Goal: Information Seeking & Learning: Learn about a topic

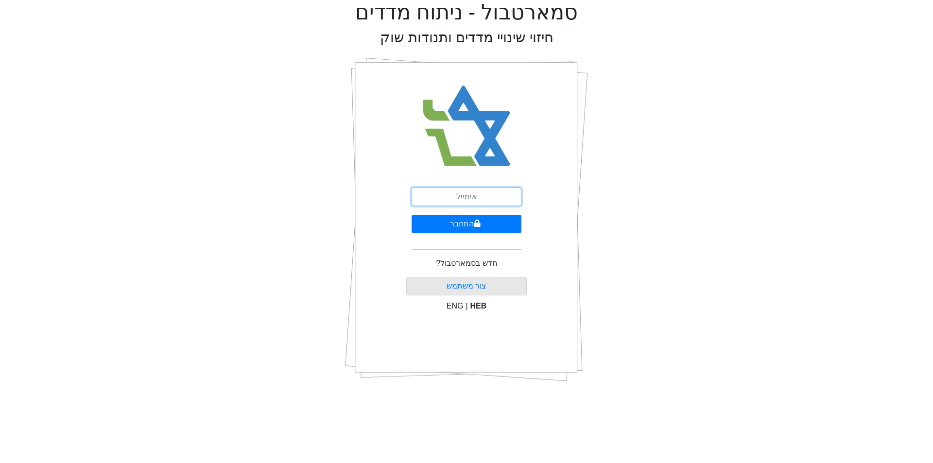
click at [474, 204] on input "email" at bounding box center [466, 197] width 110 height 18
type input "[EMAIL_ADDRESS][DOMAIN_NAME]"
click at [411, 215] on button "התחבר" at bounding box center [466, 224] width 110 height 18
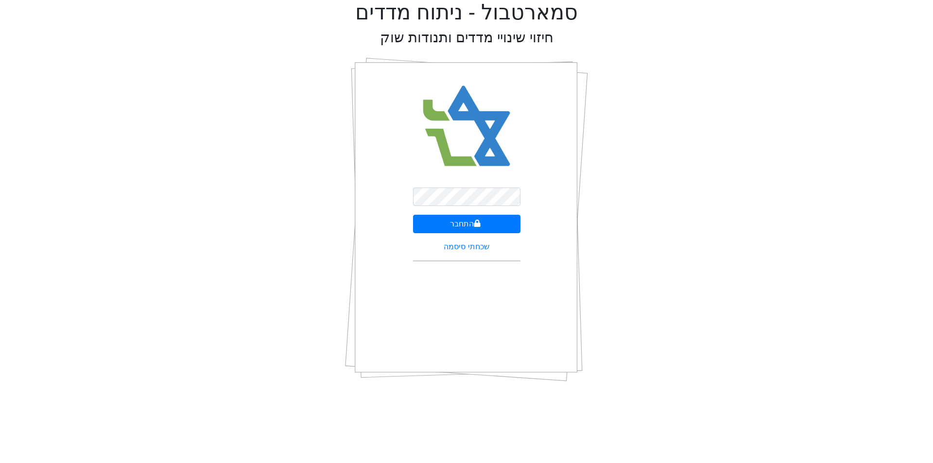
click at [601, 207] on div "סמארטבול - ניתוח מדדים חיזוי שינויי מדדים ותנודות שוק התחבר שכחתי סיסמה" at bounding box center [466, 195] width 918 height 390
click at [510, 218] on button "התחבר" at bounding box center [466, 224] width 107 height 18
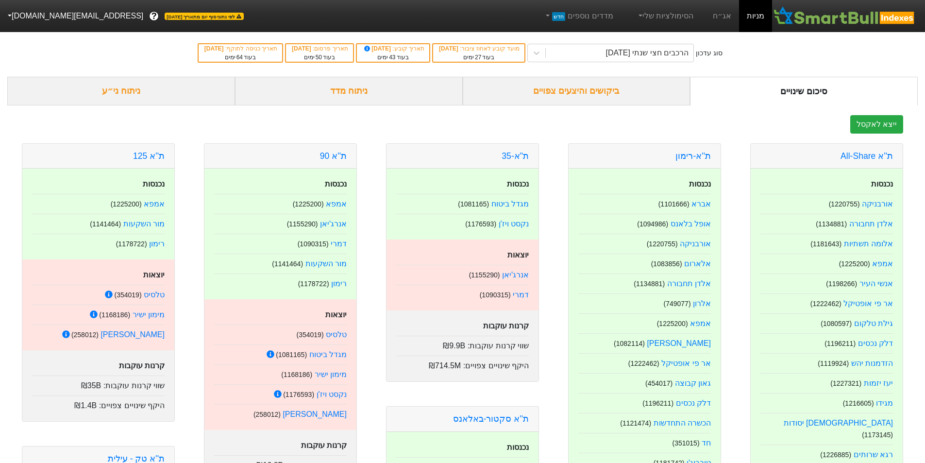
click at [327, 84] on div "ניתוח מדד" at bounding box center [349, 91] width 228 height 29
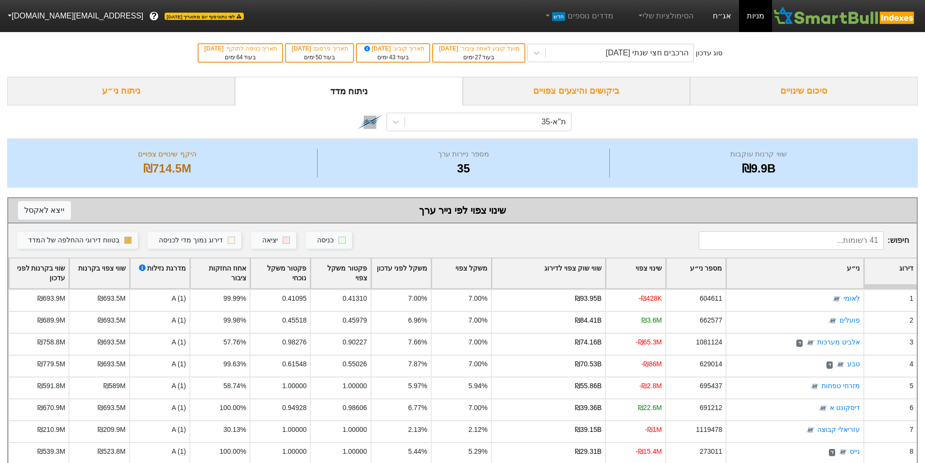
click at [721, 15] on link "אג״ח" at bounding box center [722, 16] width 34 height 32
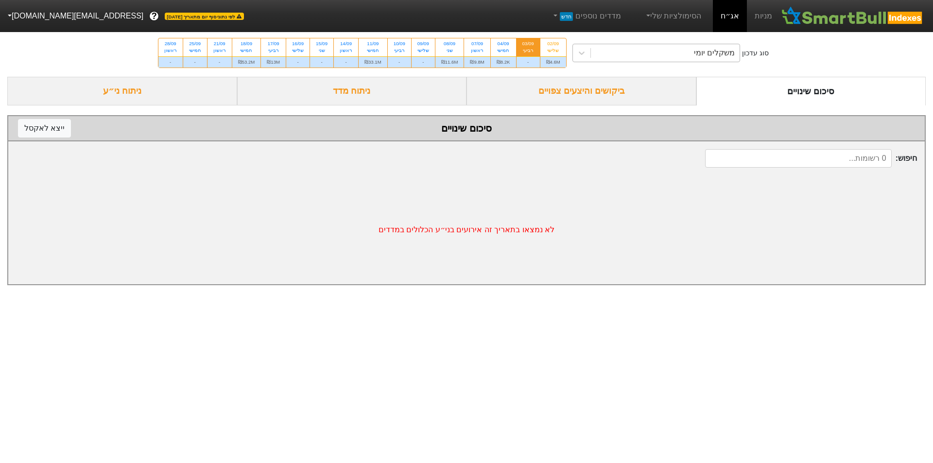
click at [637, 51] on div "משקלים יומי" at bounding box center [665, 52] width 149 height 17
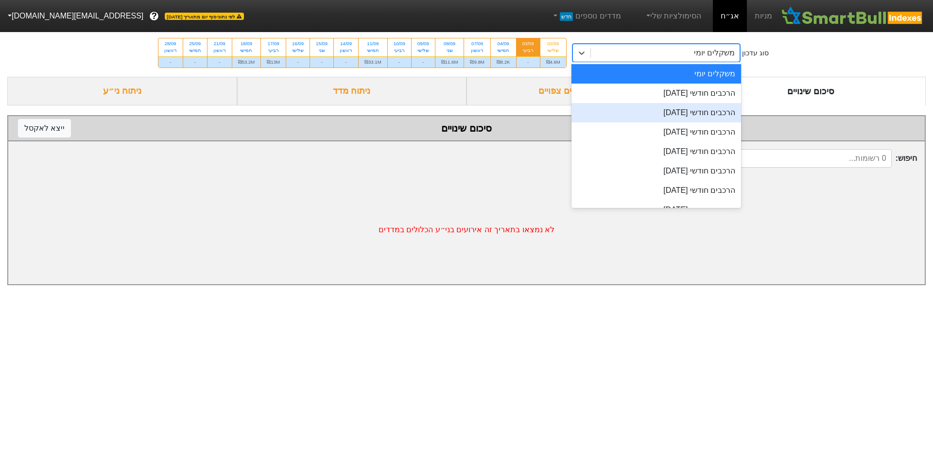
click at [642, 119] on div "הרכבים חודשי [DATE]" at bounding box center [656, 112] width 170 height 19
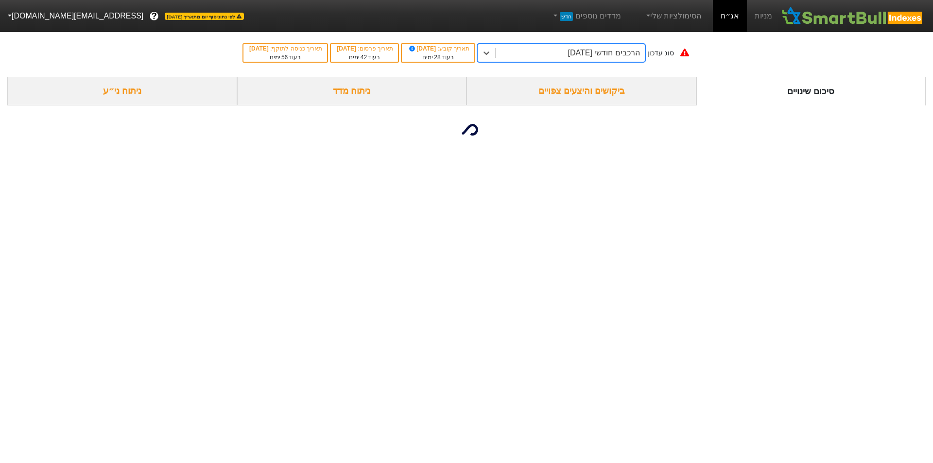
click at [553, 91] on div "ביקושים והיצעים צפויים" at bounding box center [581, 91] width 230 height 29
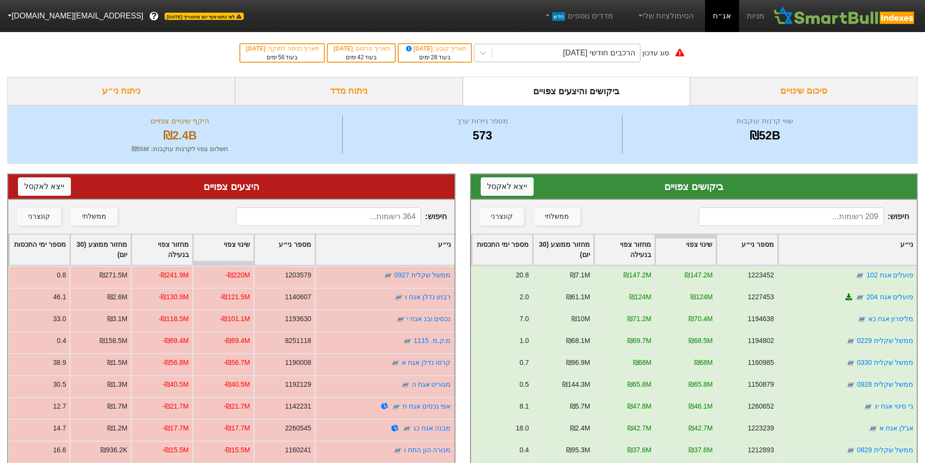
click at [608, 54] on div "הרכבים חודשי [DATE]" at bounding box center [600, 53] width 72 height 12
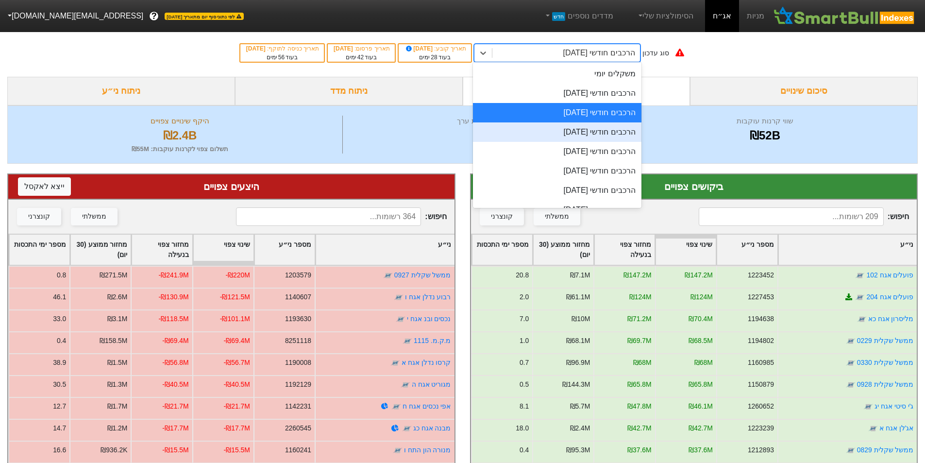
click at [611, 126] on div "הרכבים חודשי [DATE]" at bounding box center [557, 131] width 169 height 19
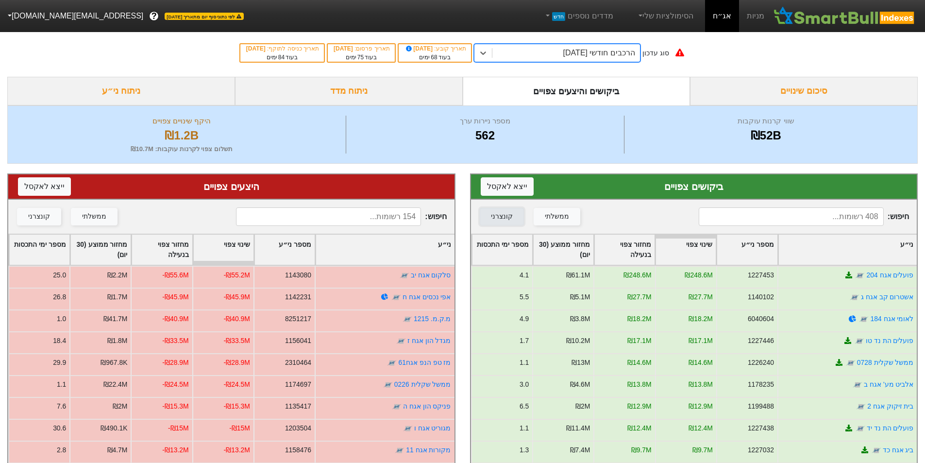
click at [511, 217] on button "קונצרני" at bounding box center [502, 216] width 44 height 17
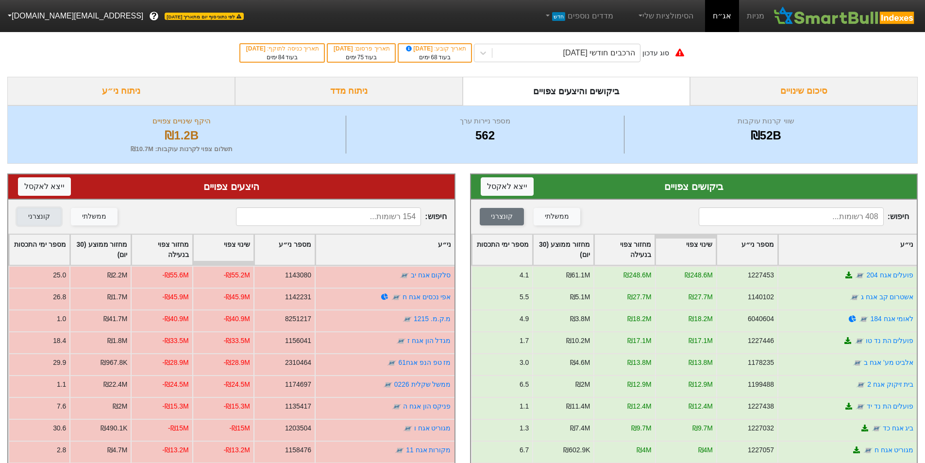
click at [48, 219] on button "קונצרני" at bounding box center [39, 216] width 44 height 17
click at [527, 186] on button "ייצא ל אקסל" at bounding box center [507, 186] width 53 height 18
click at [24, 59] on div "סוג עדכון הרכבים חודשי [DATE] תאריך קובע : [DATE] בעוד 68 ימים תאריך פרסום : [D…" at bounding box center [462, 53] width 925 height 48
click at [44, 183] on button "ייצא ל אקסל" at bounding box center [44, 186] width 53 height 18
click at [190, 91] on div "ניתוח ני״ע" at bounding box center [121, 91] width 228 height 29
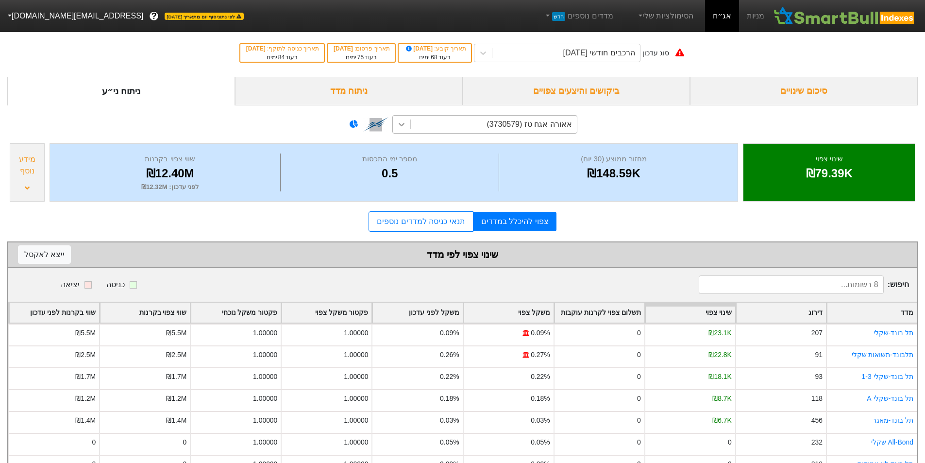
click at [398, 124] on icon at bounding box center [402, 125] width 10 height 10
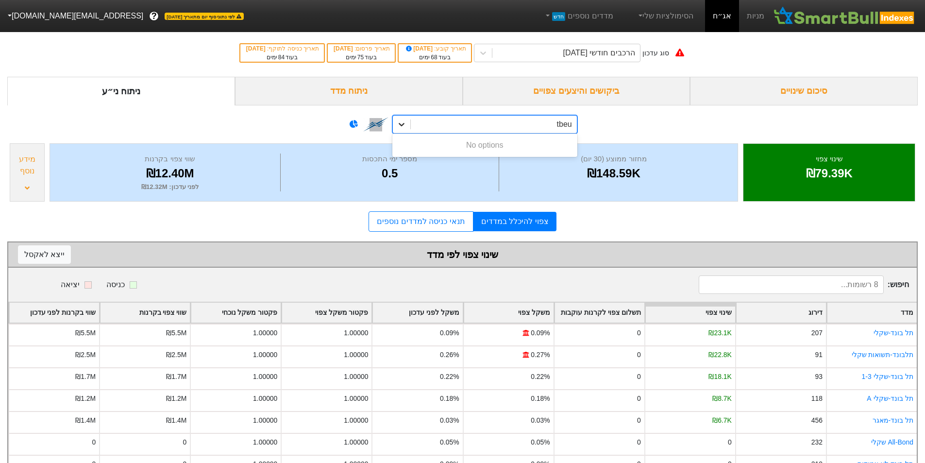
type input "tbeur"
click at [515, 119] on div "tbeur" at bounding box center [494, 124] width 166 height 17
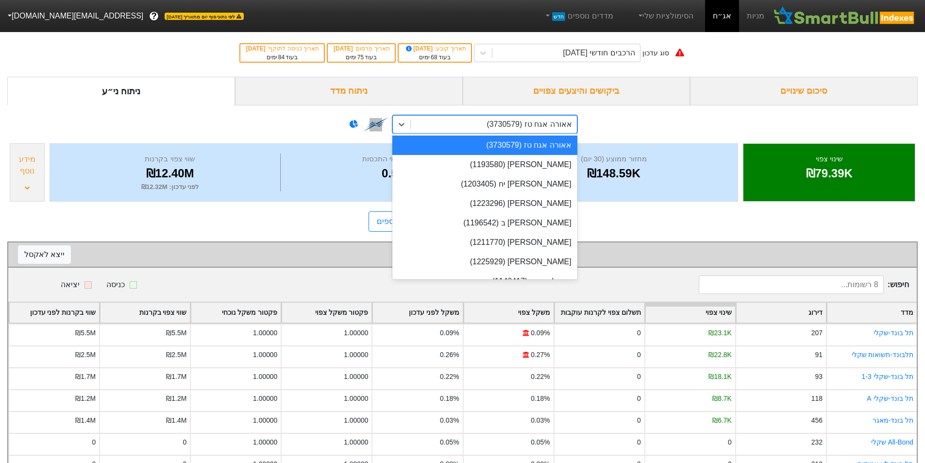
click at [515, 119] on div "אאורה אגח טז (3730579)" at bounding box center [529, 125] width 85 height 12
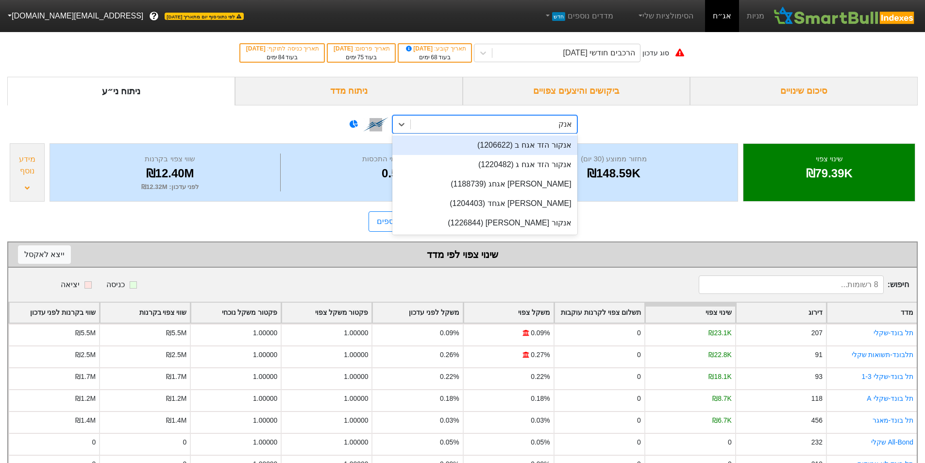
type input "אנקור"
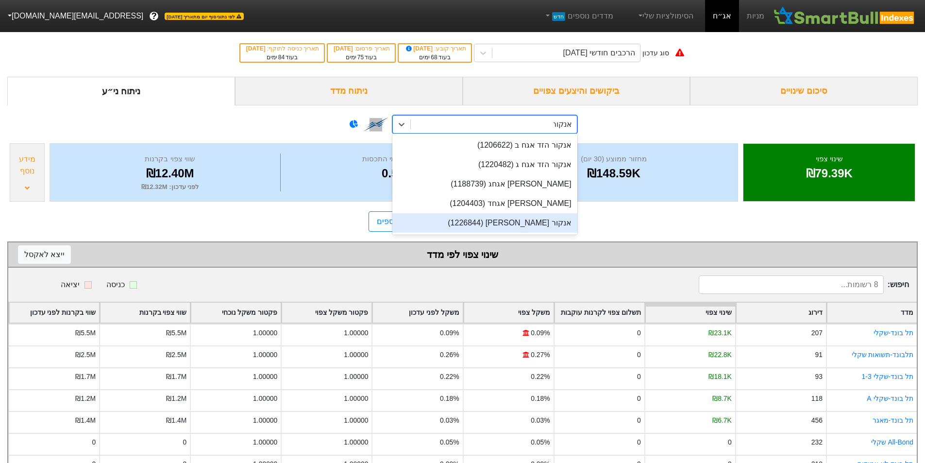
click at [548, 215] on div "אנקור [PERSON_NAME] (1226844)" at bounding box center [485, 222] width 185 height 19
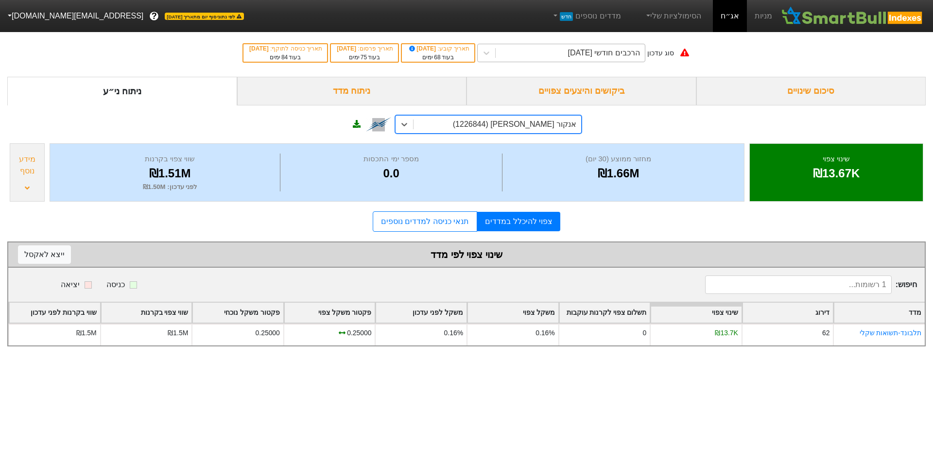
click at [571, 53] on div "הרכבים חודשי [DATE]" at bounding box center [603, 53] width 72 height 12
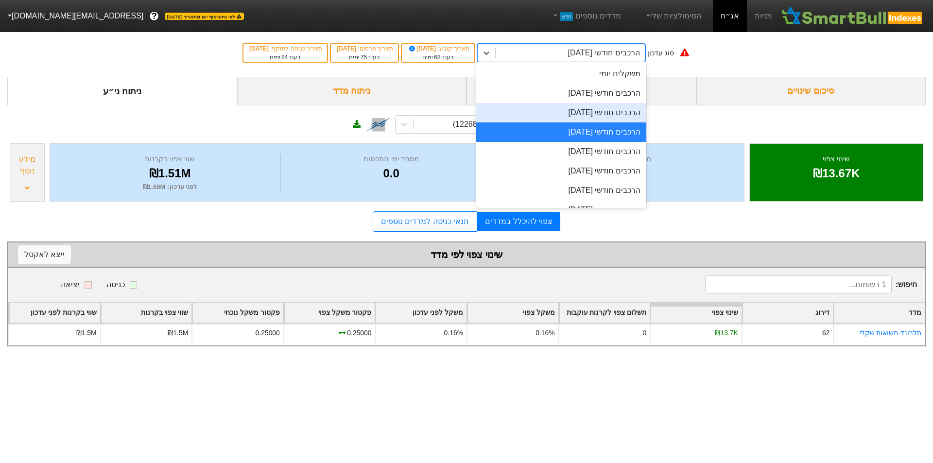
click at [587, 108] on div "הרכבים חודשי [DATE]" at bounding box center [561, 112] width 170 height 19
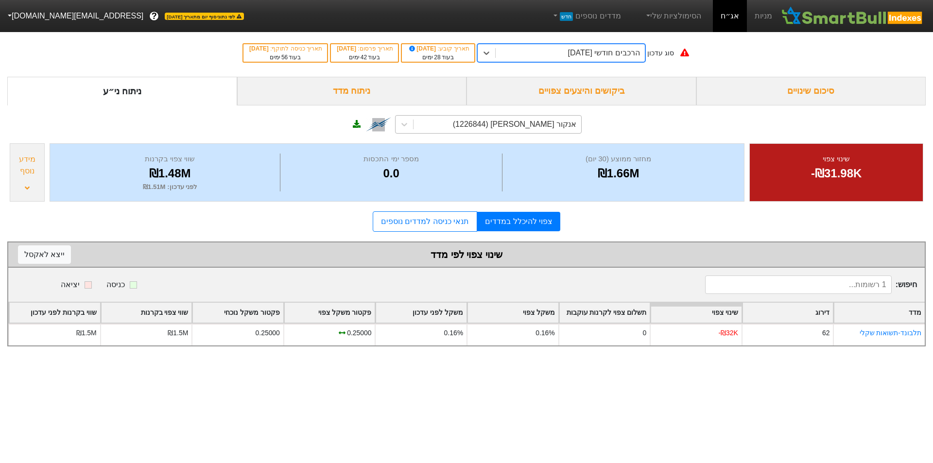
click at [544, 115] on div "אנקור [PERSON_NAME] (1226844)" at bounding box center [488, 124] width 187 height 18
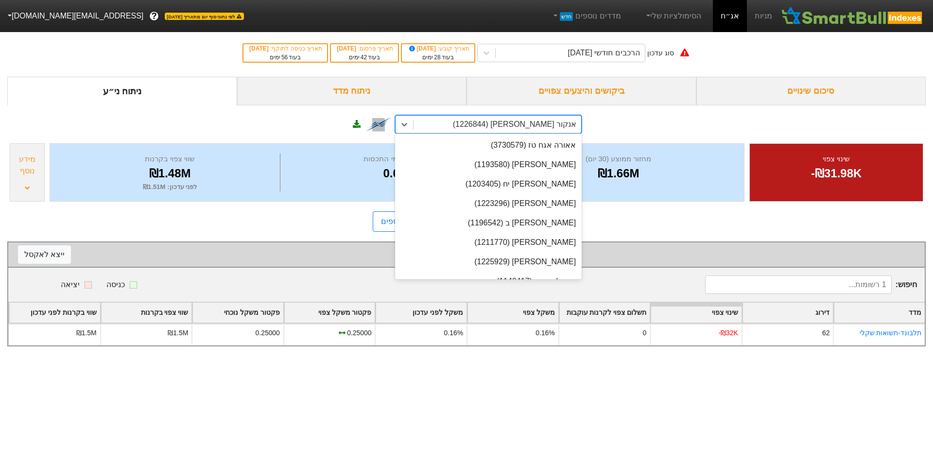
scroll to position [2408, 0]
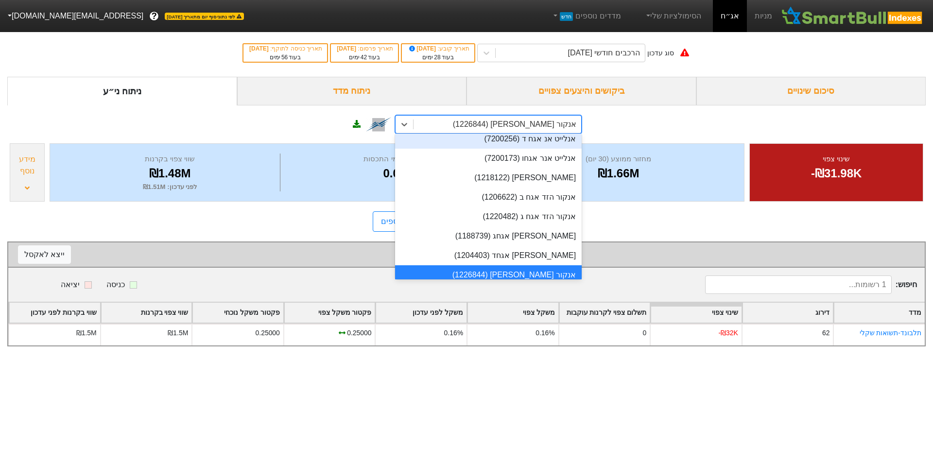
click at [540, 125] on div "אנקור [PERSON_NAME] (1226844)" at bounding box center [514, 125] width 123 height 12
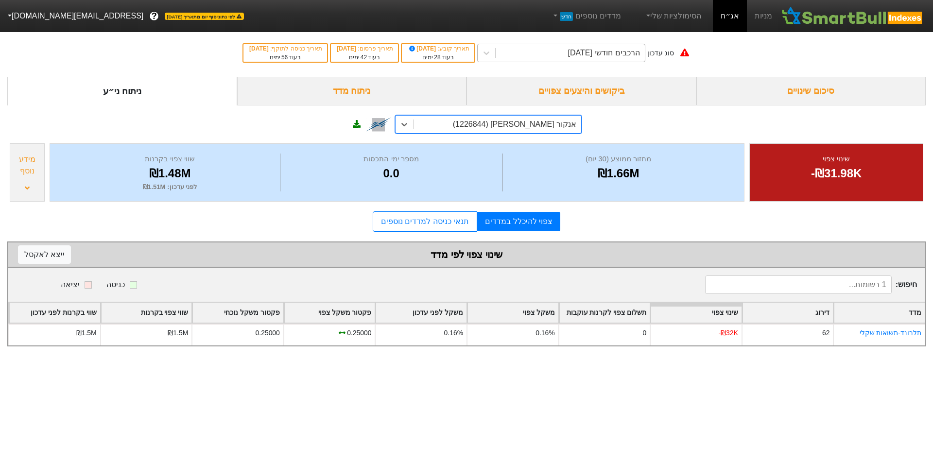
click at [557, 57] on div "הרכבים חודשי [DATE]" at bounding box center [570, 52] width 149 height 17
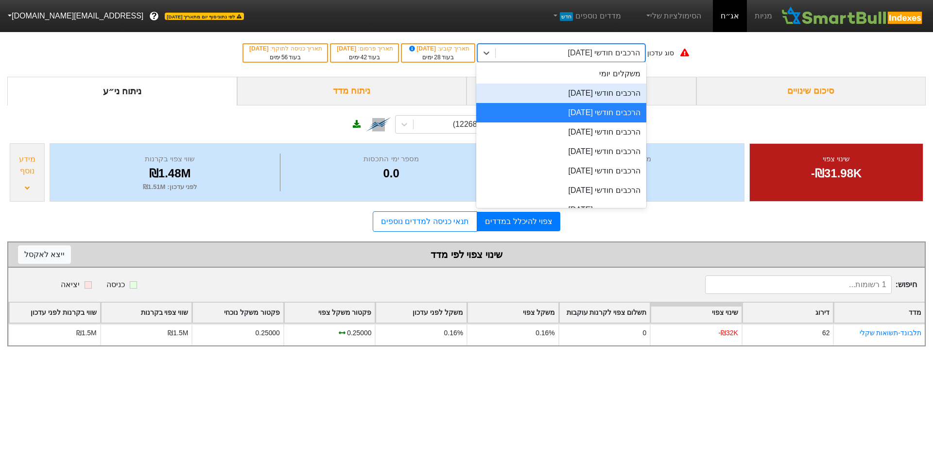
click at [561, 99] on div "הרכבים חודשי [DATE]" at bounding box center [561, 93] width 170 height 19
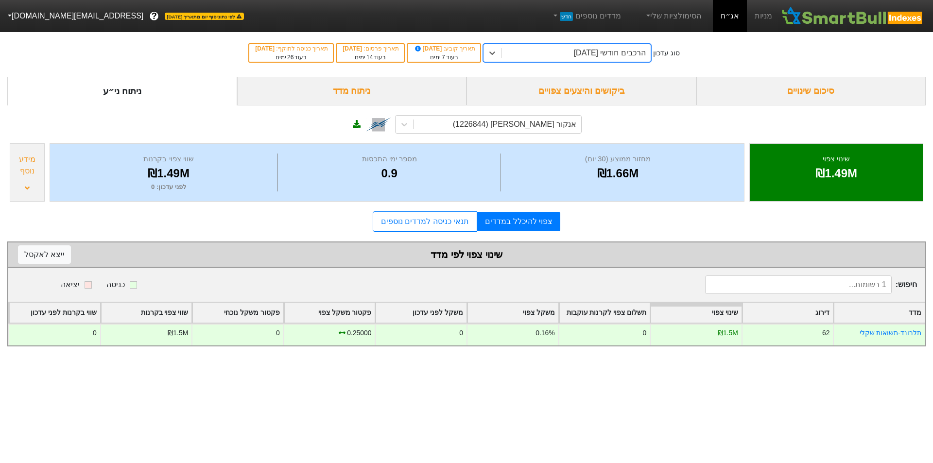
click at [574, 58] on div "הרכבים חודשי [DATE]" at bounding box center [610, 53] width 72 height 12
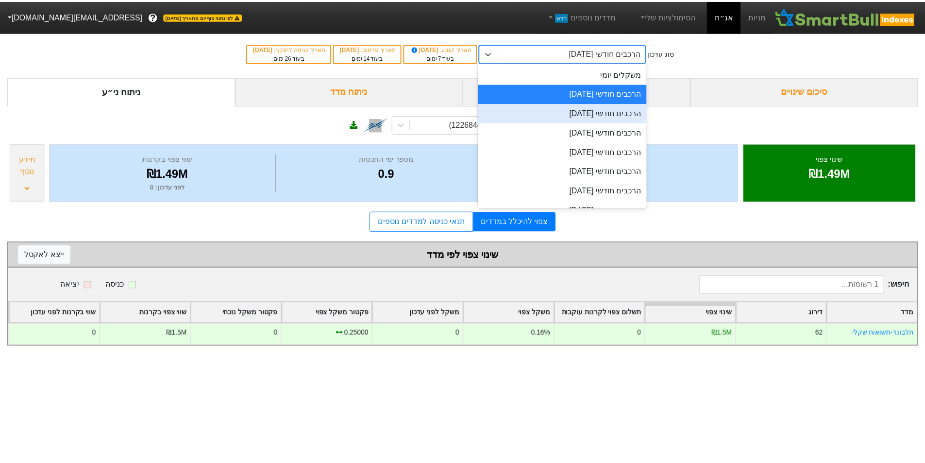
scroll to position [33, 0]
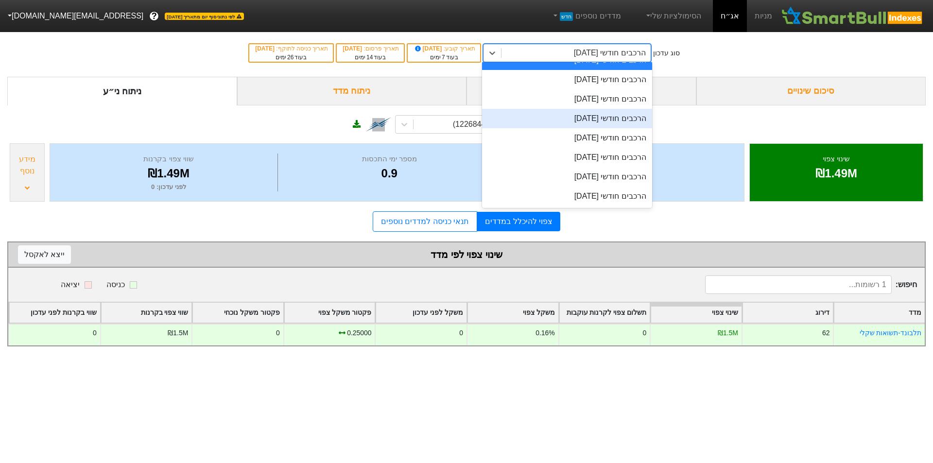
click at [617, 115] on div "הרכבים חודשי [DATE]" at bounding box center [567, 118] width 170 height 19
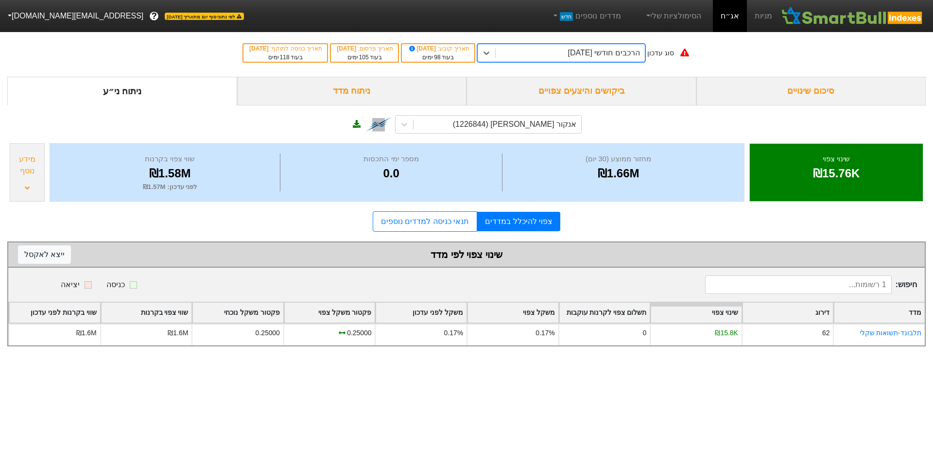
click at [625, 82] on div "ביקושים והיצעים צפויים" at bounding box center [581, 91] width 230 height 29
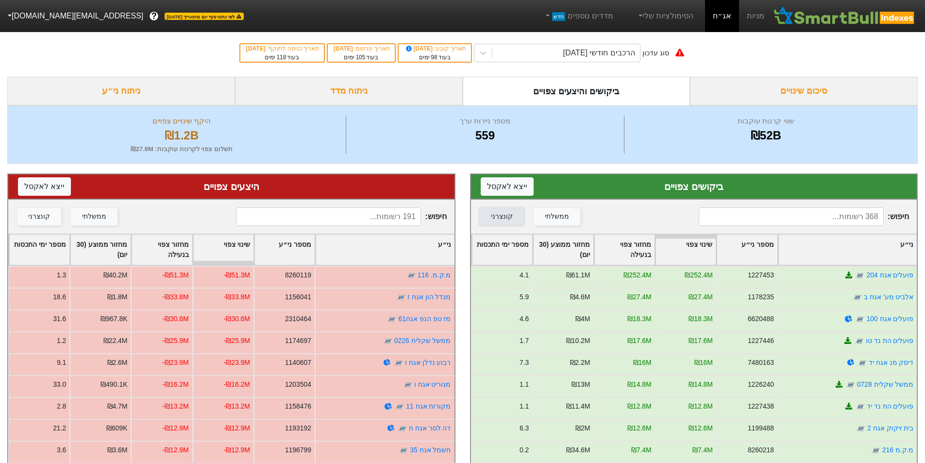
click at [496, 212] on div "קונצרני" at bounding box center [502, 216] width 22 height 11
click at [47, 210] on button "קונצרני" at bounding box center [39, 216] width 44 height 17
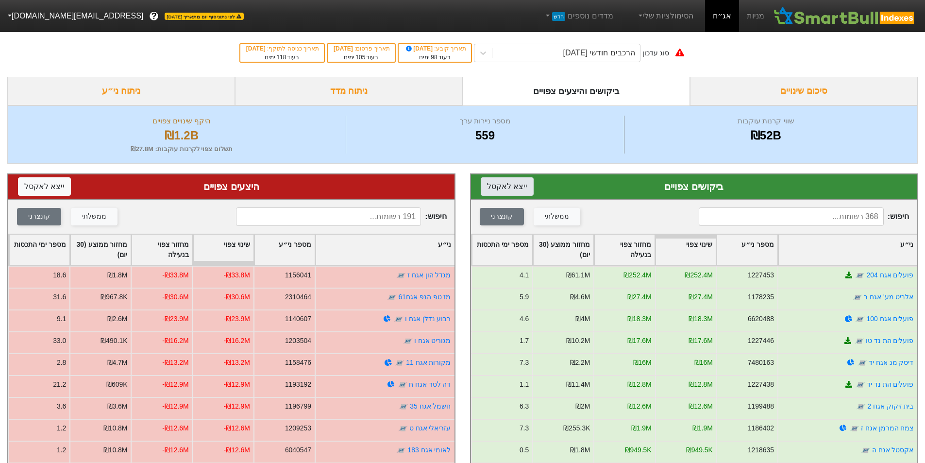
click at [500, 185] on button "ייצא ל אקסל" at bounding box center [507, 186] width 53 height 18
click at [725, 56] on div "סוג עדכון הרכבים חודשי [DATE] תאריך קובע : [DATE] בעוד 98 ימים תאריך פרסום : [D…" at bounding box center [462, 53] width 925 height 48
click at [47, 187] on button "ייצא ל אקסל" at bounding box center [44, 186] width 53 height 18
